Goal: Leave review/rating: Leave review/rating

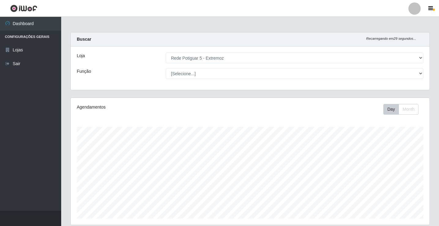
select select "79"
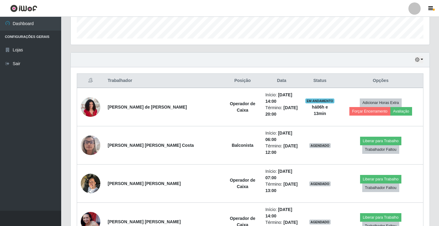
scroll to position [180, 0]
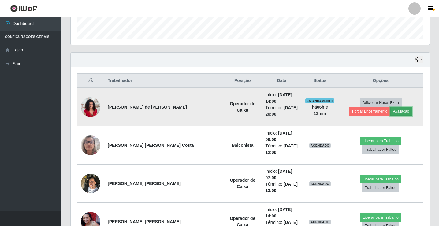
click at [390, 108] on button "Avaliação" at bounding box center [401, 111] width 22 height 9
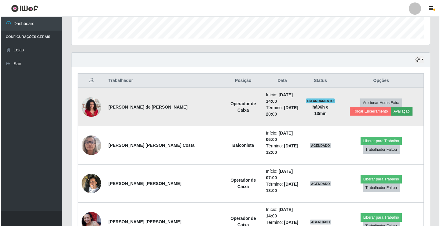
scroll to position [127, 355]
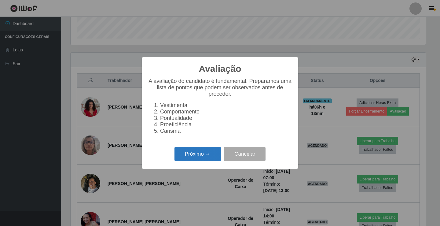
click at [186, 160] on button "Próximo →" at bounding box center [198, 154] width 46 height 14
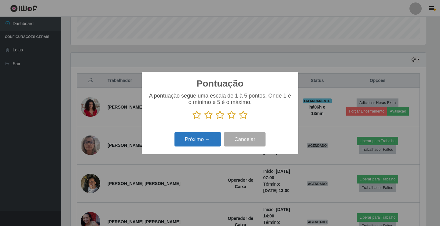
scroll to position [305532, 305303]
click at [245, 114] on icon at bounding box center [243, 114] width 9 height 9
click at [239, 120] on input "radio" at bounding box center [239, 120] width 0 height 0
click at [212, 138] on button "Próximo →" at bounding box center [198, 139] width 46 height 14
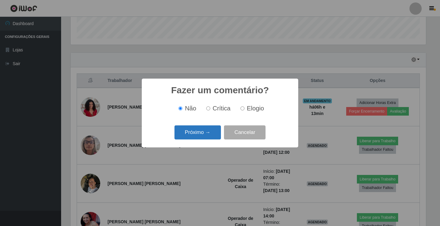
click at [212, 136] on button "Próximo →" at bounding box center [198, 132] width 46 height 14
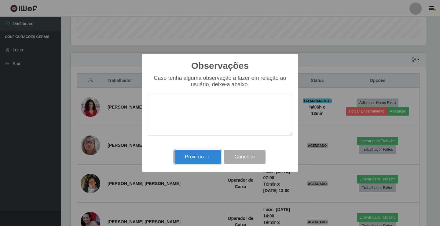
drag, startPoint x: 198, startPoint y: 160, endPoint x: 200, endPoint y: 156, distance: 4.7
click at [198, 158] on button "Próximo →" at bounding box center [198, 157] width 46 height 14
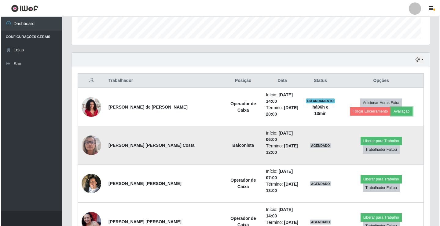
scroll to position [127, 359]
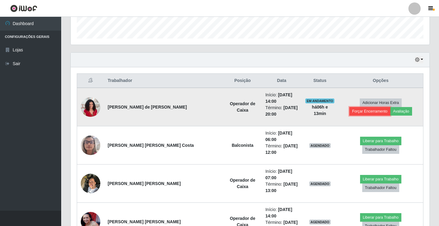
click at [384, 107] on button "Forçar Encerramento" at bounding box center [369, 111] width 41 height 9
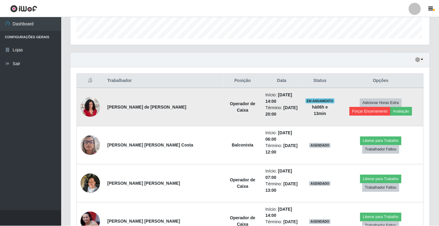
scroll to position [127, 355]
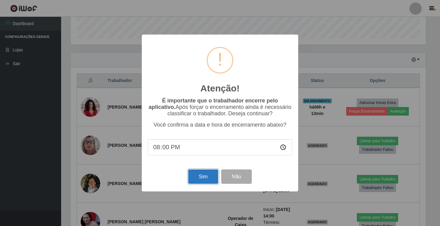
click at [203, 175] on button "Sim" at bounding box center [203, 176] width 30 height 14
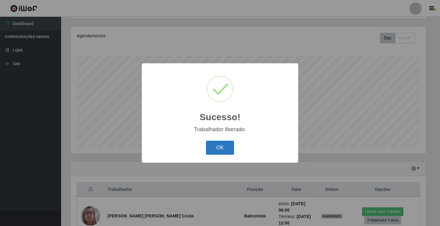
click at [210, 149] on button "OK" at bounding box center [220, 148] width 28 height 14
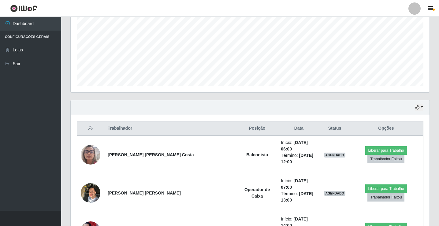
scroll to position [193, 0]
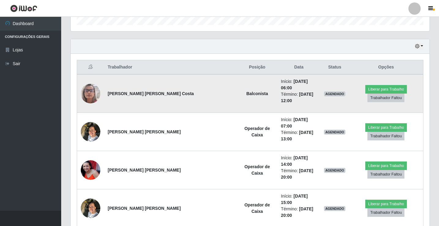
click at [87, 88] on img at bounding box center [91, 93] width 20 height 26
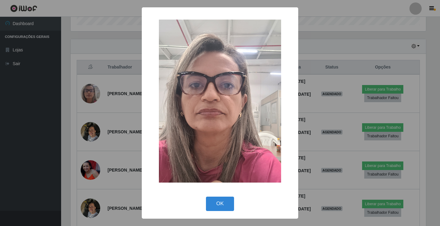
click at [244, 102] on img at bounding box center [220, 101] width 122 height 163
click at [87, 38] on div "× OK Cancel" at bounding box center [220, 113] width 440 height 226
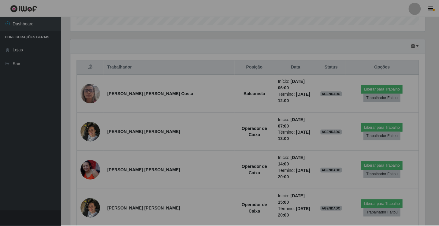
scroll to position [127, 359]
